Goal: Task Accomplishment & Management: Manage account settings

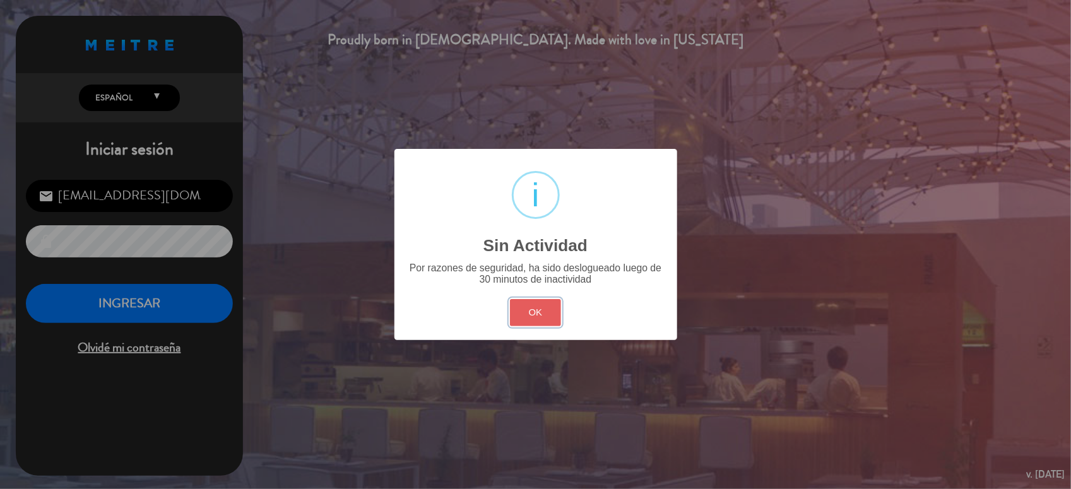
click at [532, 314] on button "OK" at bounding box center [535, 312] width 51 height 27
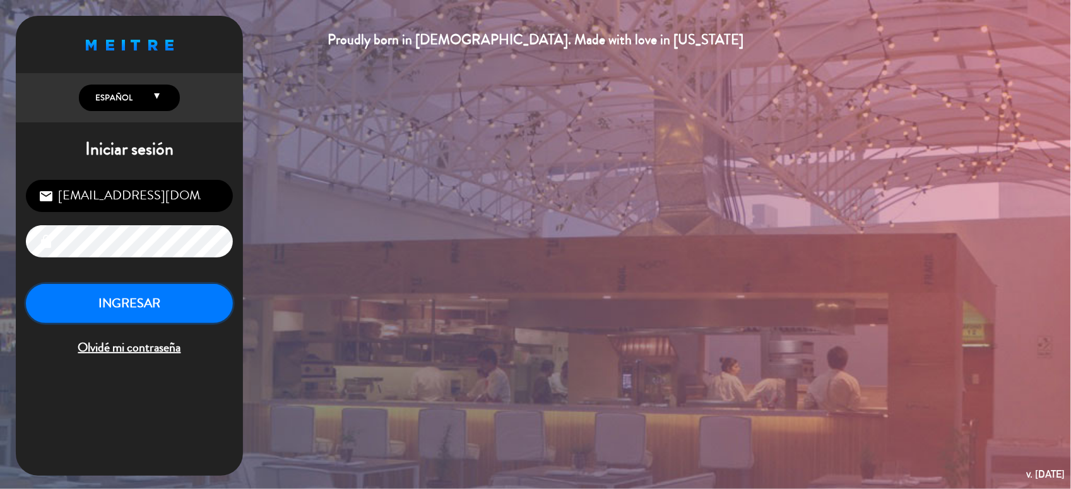
click at [174, 317] on button "INGRESAR" at bounding box center [129, 304] width 207 height 40
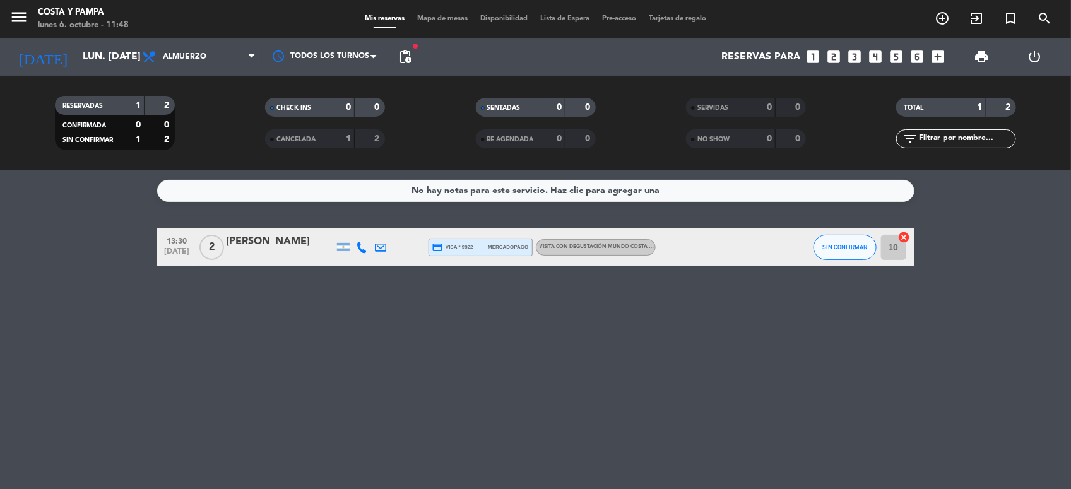
click at [298, 243] on div "[PERSON_NAME]" at bounding box center [280, 242] width 107 height 16
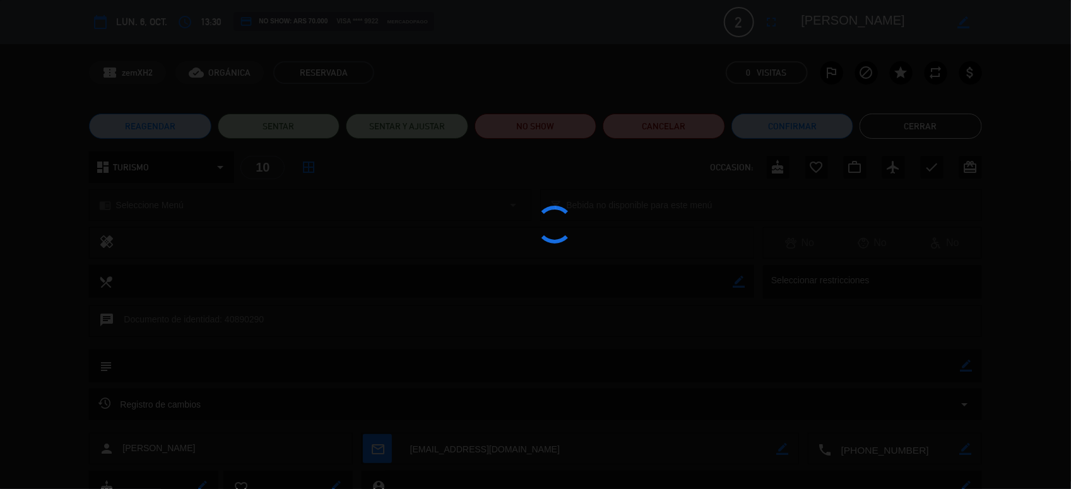
click at [298, 243] on div at bounding box center [535, 244] width 1071 height 489
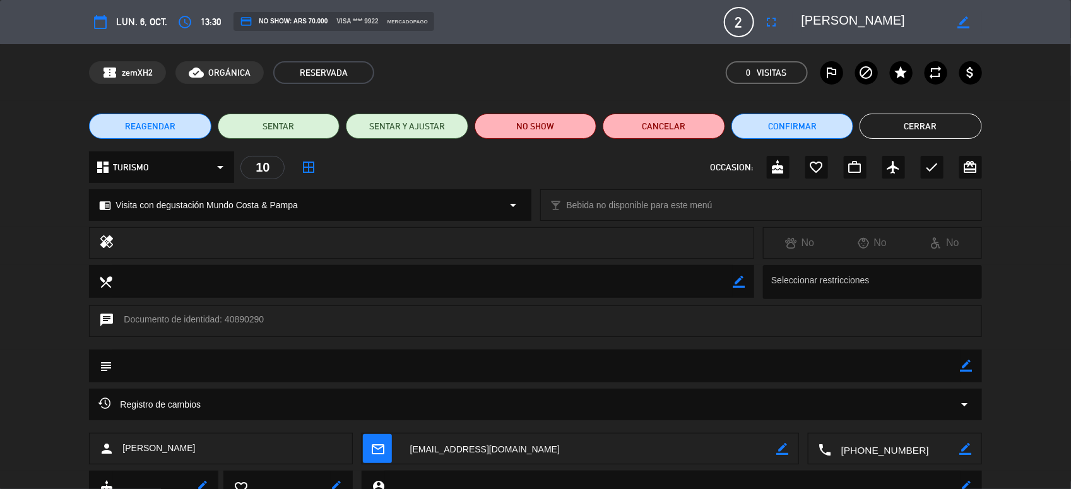
click at [879, 445] on textarea at bounding box center [896, 450] width 128 height 32
click at [877, 417] on span "Click para copiar" at bounding box center [879, 418] width 66 height 13
